Goal: Transaction & Acquisition: Book appointment/travel/reservation

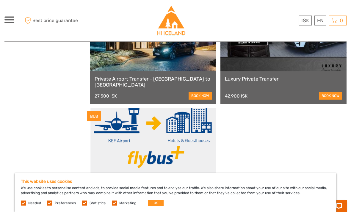
scroll to position [69, 0]
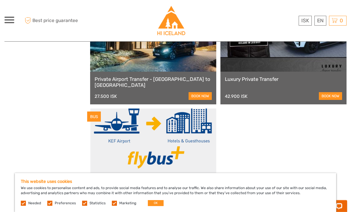
click at [151, 206] on button "OK" at bounding box center [156, 203] width 16 height 6
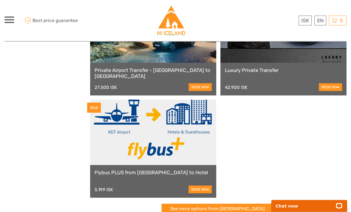
scroll to position [79, 0]
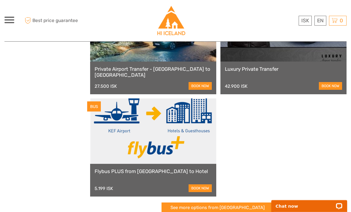
click at [201, 88] on link "book now" at bounding box center [200, 86] width 23 height 8
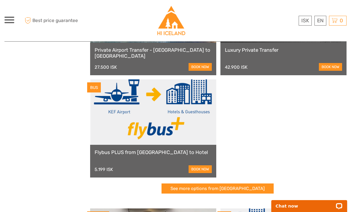
click at [172, 109] on link at bounding box center [153, 111] width 126 height 65
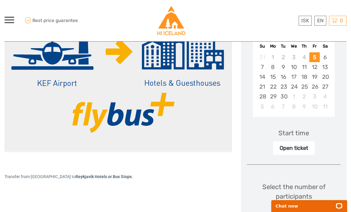
scroll to position [123, 0]
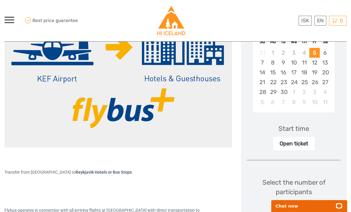
click at [306, 141] on div "Open ticket" at bounding box center [294, 144] width 42 height 14
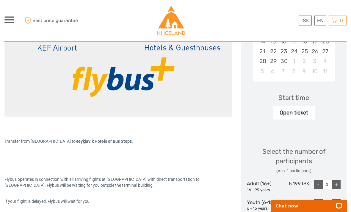
scroll to position [185, 0]
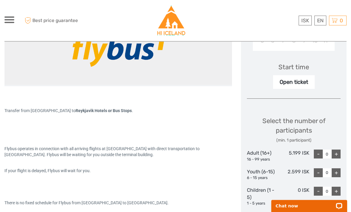
click at [338, 152] on div "+" at bounding box center [336, 154] width 9 height 9
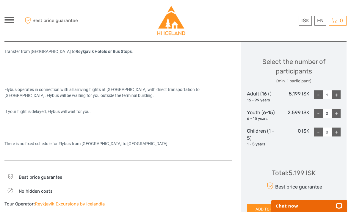
scroll to position [230, 0]
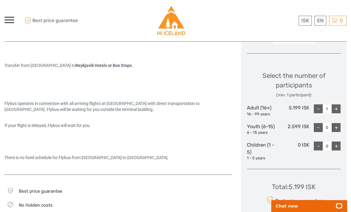
click at [317, 107] on div "-" at bounding box center [318, 108] width 9 height 9
type input "0"
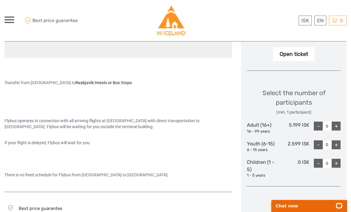
scroll to position [137, 0]
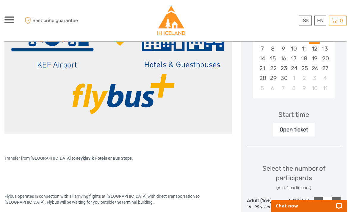
click at [299, 127] on div "Open ticket" at bounding box center [294, 130] width 42 height 14
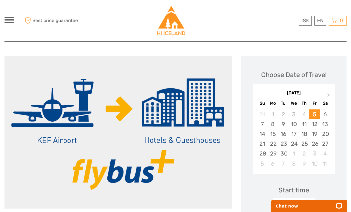
scroll to position [53, 0]
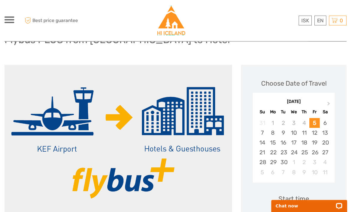
click at [330, 97] on div "September 2025 Su Mo Tu We Th Fr Sa" at bounding box center [294, 107] width 82 height 20
click at [330, 103] on button "Next Month" at bounding box center [329, 106] width 10 height 10
click at [329, 102] on span "Next Month" at bounding box center [329, 105] width 0 height 9
click at [283, 129] on div "4" at bounding box center [283, 133] width 10 height 10
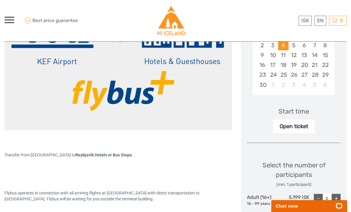
scroll to position [140, 0]
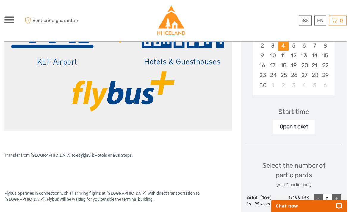
click at [305, 131] on div "Open ticket" at bounding box center [294, 127] width 42 height 14
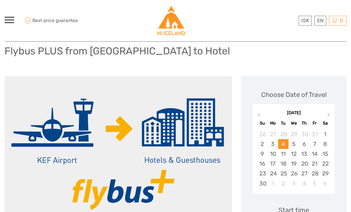
scroll to position [42, 0]
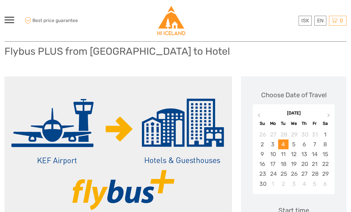
click at [0, 0] on link "English" at bounding box center [0, 0] width 0 height 0
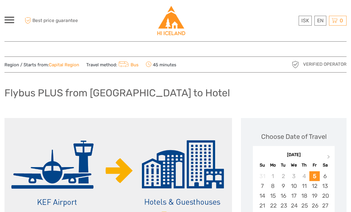
click at [0, 0] on link "$" at bounding box center [0, 0] width 0 height 0
click at [310, 93] on div "Flybus PLUS from [GEOGRAPHIC_DATA] to Hotel" at bounding box center [175, 95] width 342 height 22
